Goal: Task Accomplishment & Management: Complete application form

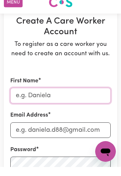
click at [49, 100] on input "First Name" at bounding box center [60, 105] width 101 height 16
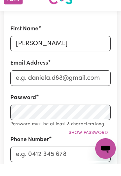
scroll to position [100, 0]
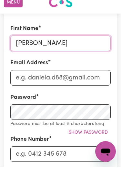
type input "[PERSON_NAME]"
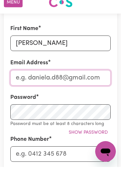
click at [66, 80] on input "Email Address" at bounding box center [60, 87] width 101 height 16
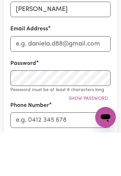
scroll to position [134, 0]
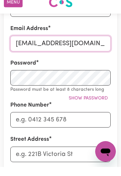
type input "[EMAIL_ADDRESS][DOMAIN_NAME]"
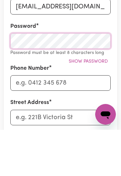
scroll to position [171, 0]
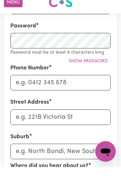
click at [97, 68] on span "Show password" at bounding box center [88, 70] width 39 height 5
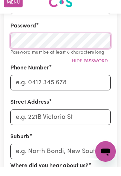
scroll to position [171, 0]
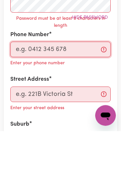
click at [71, 87] on input "Phone Number" at bounding box center [60, 95] width 101 height 16
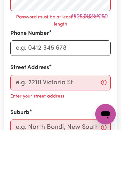
scroll to position [209, 0]
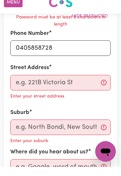
type input "0405858728"
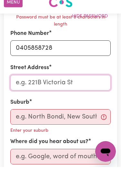
click at [60, 85] on input "Street Address" at bounding box center [60, 92] width 101 height 16
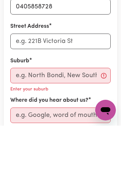
scroll to position [250, 0]
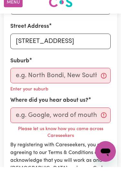
type input "[STREET_ADDRESS]"
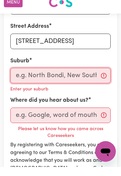
click at [50, 77] on input "text" at bounding box center [60, 85] width 101 height 16
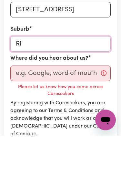
type input "Ric"
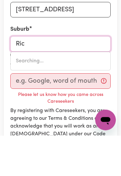
type input "RicH AVON, [GEOGRAPHIC_DATA], 3480"
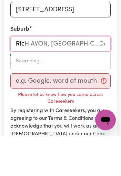
type input "Rich"
type input "Rich AVON, [GEOGRAPHIC_DATA], 3480"
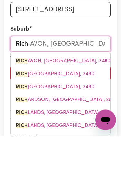
type input "Richm"
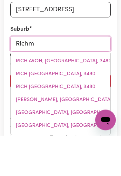
type input "RichmOND, [GEOGRAPHIC_DATA], 2753"
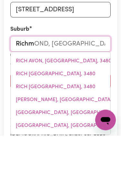
type input "Richmo"
type input "RichmoND, [GEOGRAPHIC_DATA], 2753"
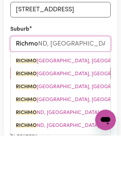
type input "Richmon"
type input "RichmonD, [GEOGRAPHIC_DATA], 2753"
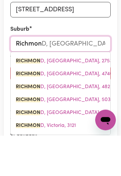
type input "[GEOGRAPHIC_DATA]"
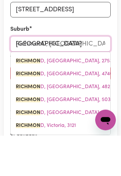
type input "[GEOGRAPHIC_DATA], [GEOGRAPHIC_DATA], 2753"
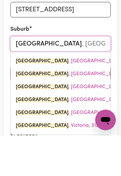
click at [81, 99] on span "[GEOGRAPHIC_DATA] , [GEOGRAPHIC_DATA], 2753" at bounding box center [76, 101] width 121 height 5
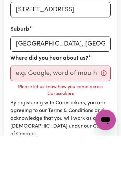
scroll to position [282, 0]
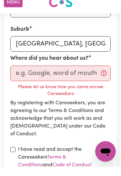
click at [13, 156] on input "checkbox" at bounding box center [12, 158] width 5 height 5
checkbox input "true"
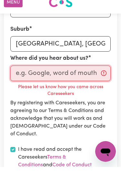
click at [103, 76] on input "Where did you hear about us?" at bounding box center [60, 83] width 101 height 16
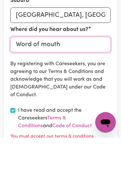
type input "Word of mouth"
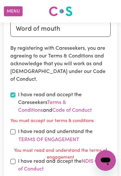
scroll to position [359, 0]
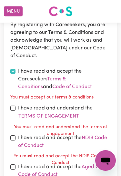
click at [12, 107] on input "checkbox" at bounding box center [12, 108] width 5 height 5
checkbox input "true"
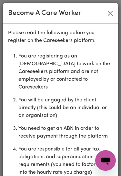
click at [14, 139] on ol "You are registering as an [DEMOGRAPHIC_DATA] to work on the Careseekers platfor…" at bounding box center [60, 133] width 105 height 166
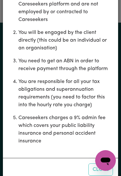
scroll to position [610, 0]
click at [103, 150] on div "Please read the following before you register on the Careseekers platform. You …" at bounding box center [61, 57] width 116 height 202
click at [103, 156] on icon "Open messaging window" at bounding box center [106, 161] width 12 height 12
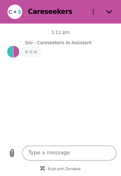
scroll to position [0, 0]
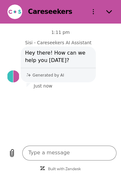
type textarea "x"
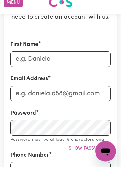
scroll to position [93, 0]
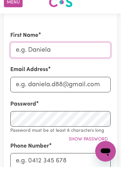
click at [61, 52] on input "First Name" at bounding box center [60, 60] width 101 height 16
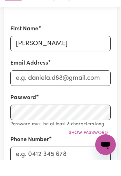
scroll to position [100, 0]
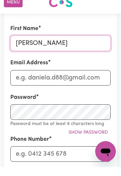
type input "[PERSON_NAME]"
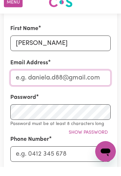
click at [69, 79] on input "Email Address" at bounding box center [60, 87] width 101 height 16
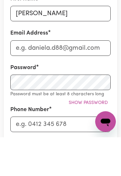
scroll to position [130, 0]
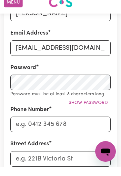
type input "[EMAIL_ADDRESS][DOMAIN_NAME]"
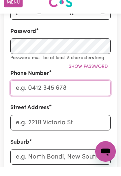
click at [66, 90] on input "Phone Number" at bounding box center [60, 98] width 101 height 16
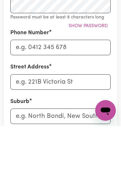
scroll to position [207, 0]
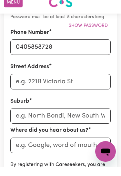
type input "0405858728"
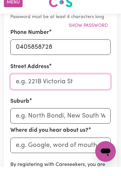
click at [58, 85] on input "Street Address" at bounding box center [60, 91] width 101 height 16
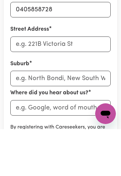
scroll to position [245, 0]
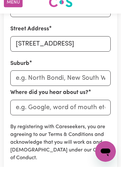
type input "[STREET_ADDRESS]"
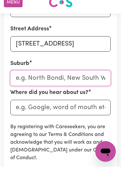
click at [65, 80] on input "text" at bounding box center [60, 88] width 101 height 16
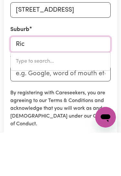
type input "Rich"
type input "Rich AVON, [GEOGRAPHIC_DATA], 3480"
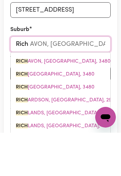
type input "Richm"
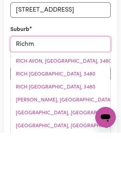
type input "Richmo"
type input "RichmoND, [GEOGRAPHIC_DATA], 2753"
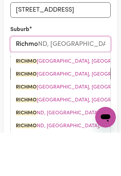
type input "Richmon"
type input "RichmonD, [GEOGRAPHIC_DATA], 2753"
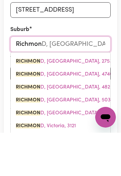
type input "[GEOGRAPHIC_DATA]"
type input "[GEOGRAPHIC_DATA], [GEOGRAPHIC_DATA], 2753"
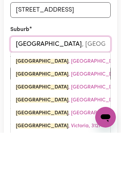
click at [75, 102] on span "[GEOGRAPHIC_DATA] , [GEOGRAPHIC_DATA], 2753" at bounding box center [76, 104] width 121 height 5
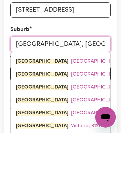
scroll to position [279, 0]
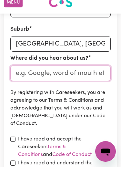
click at [74, 75] on input "Where did you hear about us?" at bounding box center [60, 83] width 101 height 16
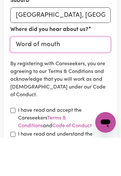
type input "Word of mouth"
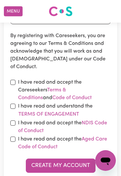
scroll to position [346, 0]
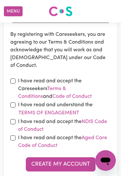
click at [11, 136] on input "checkbox" at bounding box center [12, 138] width 5 height 5
checkbox input "true"
click at [13, 119] on input "checkbox" at bounding box center [12, 121] width 5 height 5
checkbox input "true"
click at [11, 103] on input "checkbox" at bounding box center [12, 105] width 5 height 5
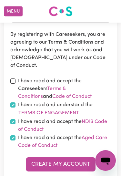
checkbox input "true"
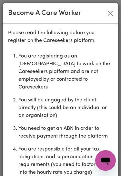
click at [12, 78] on ol "You are registering as an [DEMOGRAPHIC_DATA] to work on the Careseekers platfor…" at bounding box center [60, 133] width 105 height 166
click at [110, 3] on div "Become A Care Worker" at bounding box center [61, 13] width 116 height 21
click at [113, 5] on div "Become A Care Worker" at bounding box center [61, 13] width 116 height 21
click at [109, 9] on button "Close" at bounding box center [111, 13] width 10 height 10
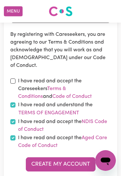
click at [11, 81] on input "checkbox" at bounding box center [12, 81] width 5 height 5
checkbox input "true"
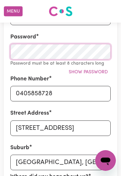
scroll to position [173, 0]
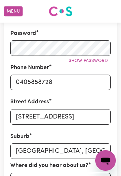
click at [95, 99] on div "Street Address 27 , Moray Street" at bounding box center [60, 111] width 101 height 27
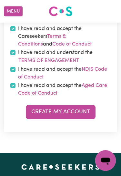
scroll to position [391, 0]
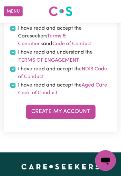
click at [70, 112] on button "Create My Account" at bounding box center [61, 112] width 70 height 14
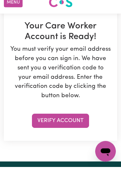
scroll to position [85, 0]
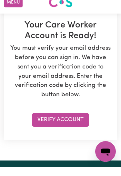
click at [67, 122] on button "Verify Account" at bounding box center [60, 129] width 57 height 14
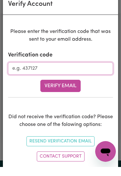
click at [75, 72] on input "Verification code" at bounding box center [60, 78] width 105 height 12
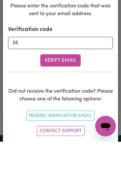
scroll to position [110, 0]
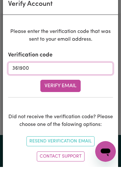
type input "361900"
click at [61, 89] on button "Verify Email" at bounding box center [60, 95] width 40 height 12
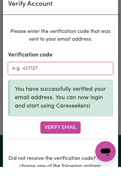
click at [71, 131] on button "Verify Email" at bounding box center [60, 137] width 40 height 12
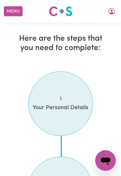
scroll to position [1334, 0]
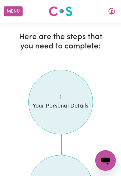
click at [68, 102] on span "Your Personal Details" at bounding box center [61, 106] width 58 height 8
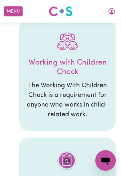
scroll to position [721, 0]
